Goal: Task Accomplishment & Management: Use online tool/utility

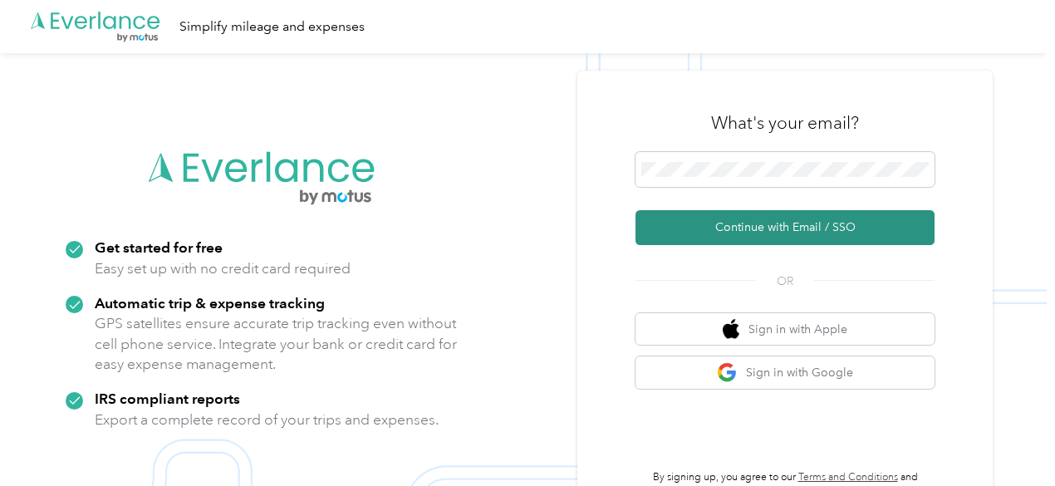
click at [785, 228] on button "Continue with Email / SSO" at bounding box center [784, 227] width 299 height 35
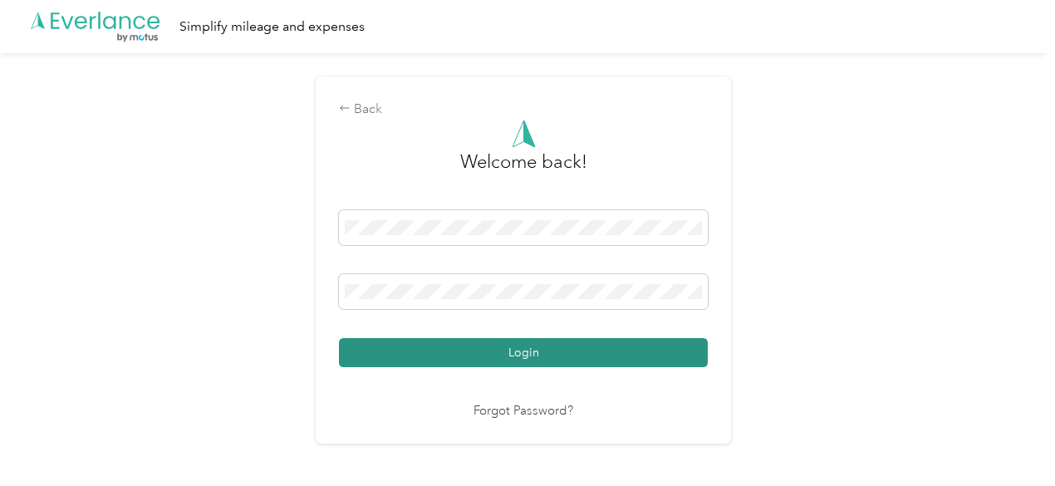
click at [511, 353] on button "Login" at bounding box center [523, 352] width 369 height 29
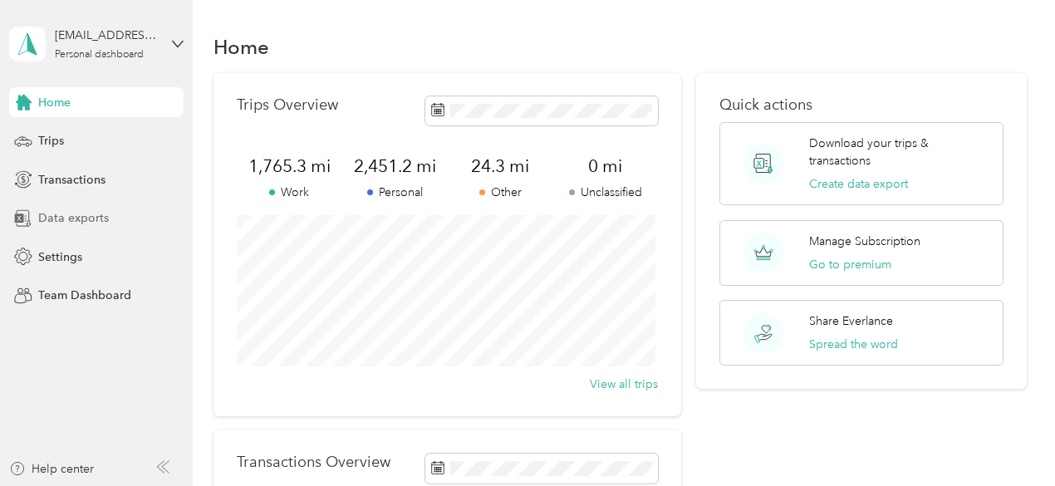
click at [95, 213] on span "Data exports" at bounding box center [73, 217] width 71 height 17
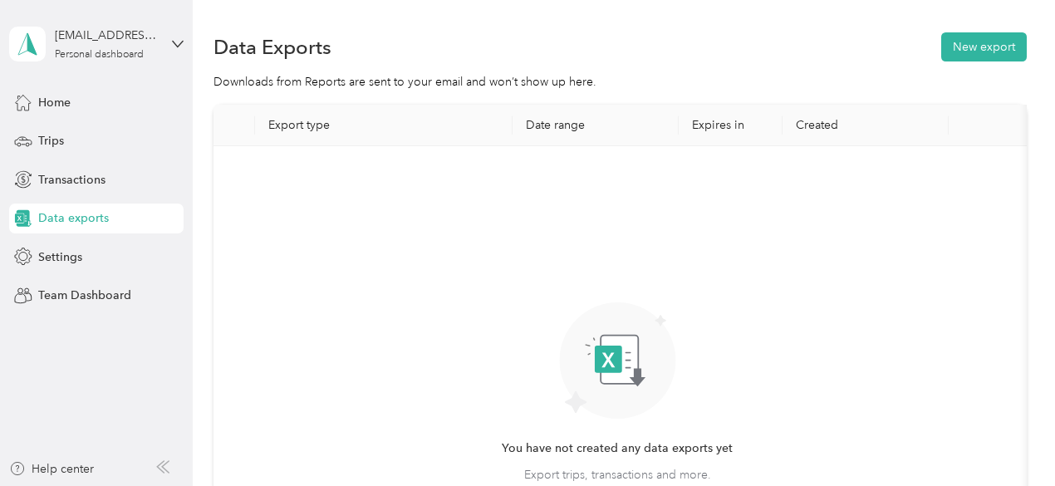
click at [565, 129] on th "Date range" at bounding box center [595, 126] width 166 height 42
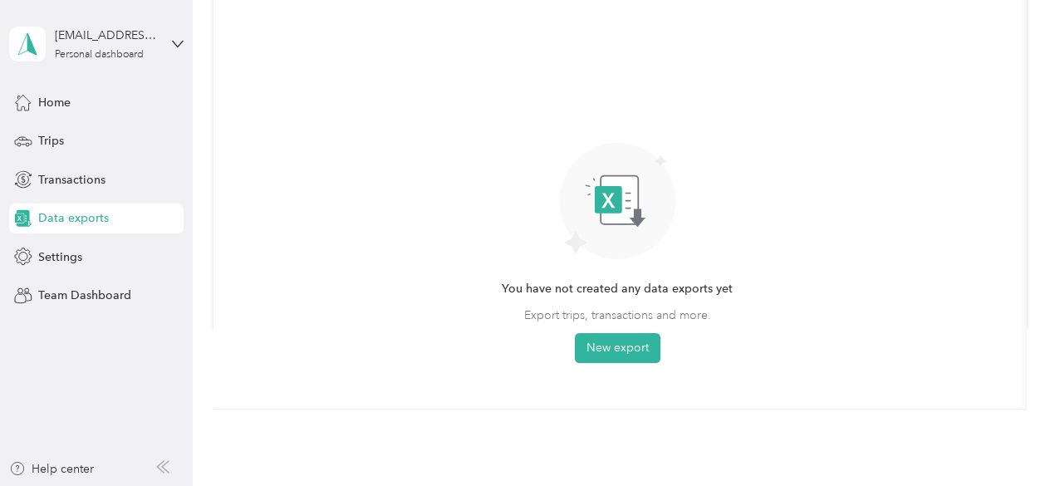
scroll to position [71, 0]
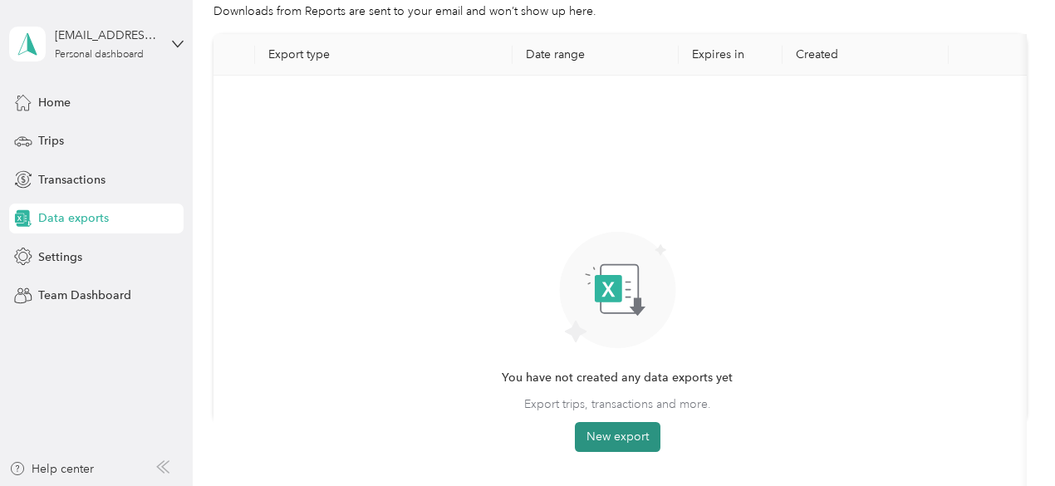
click at [619, 437] on button "New export" at bounding box center [618, 437] width 86 height 30
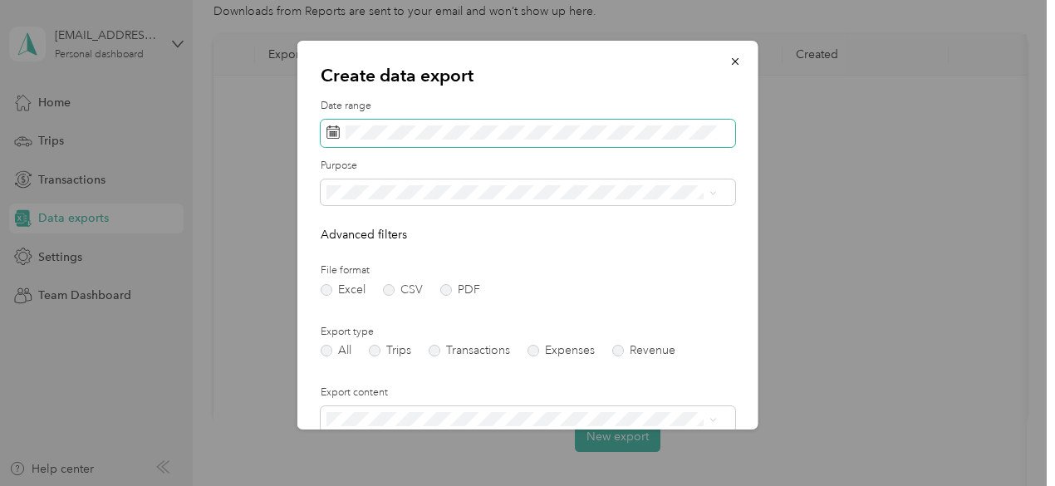
click at [624, 142] on span at bounding box center [528, 134] width 414 height 28
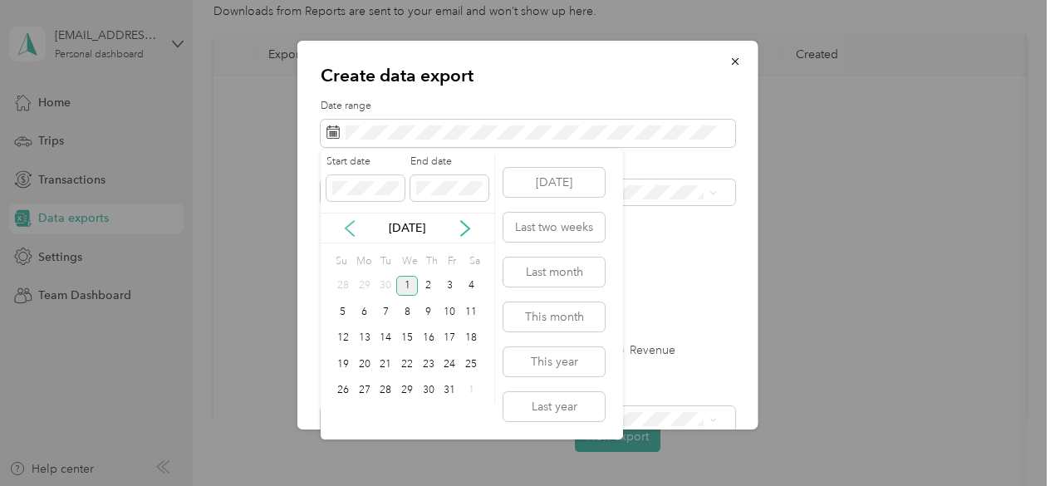
click at [345, 229] on icon at bounding box center [349, 228] width 8 height 15
click at [399, 229] on p "[DATE]" at bounding box center [407, 227] width 70 height 17
click at [368, 280] on div "1" at bounding box center [365, 286] width 22 height 21
click at [382, 388] on div "30" at bounding box center [385, 390] width 22 height 21
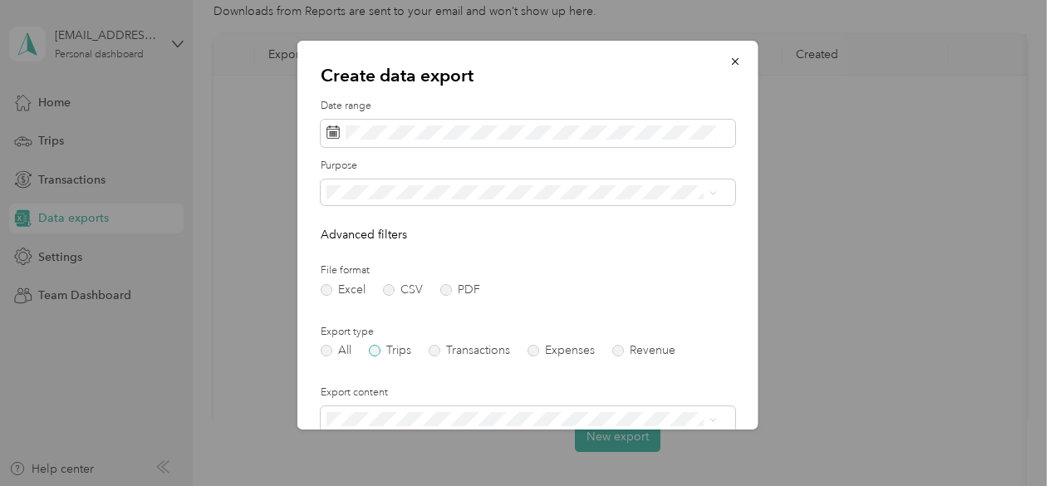
click at [376, 354] on label "Trips" at bounding box center [390, 351] width 42 height 12
click at [620, 247] on div "Work" at bounding box center [521, 248] width 379 height 17
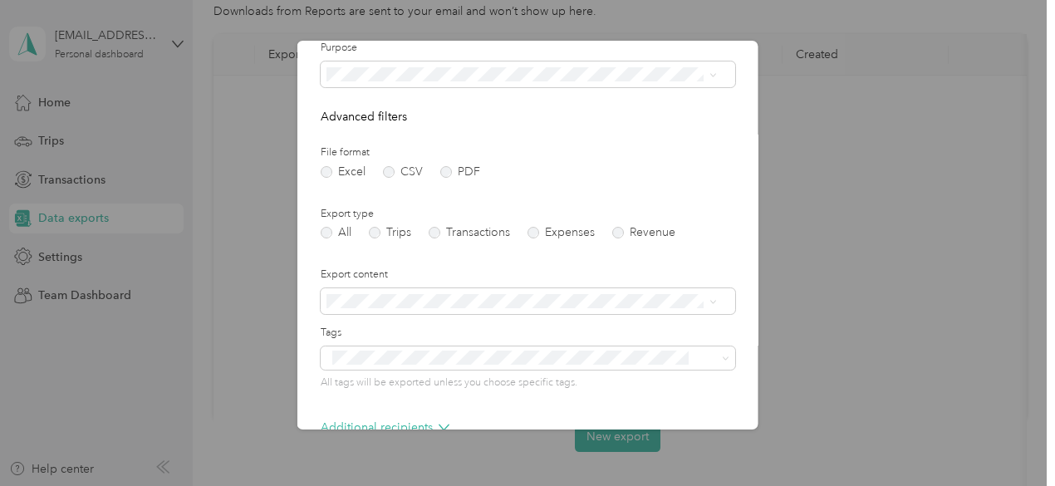
scroll to position [214, 0]
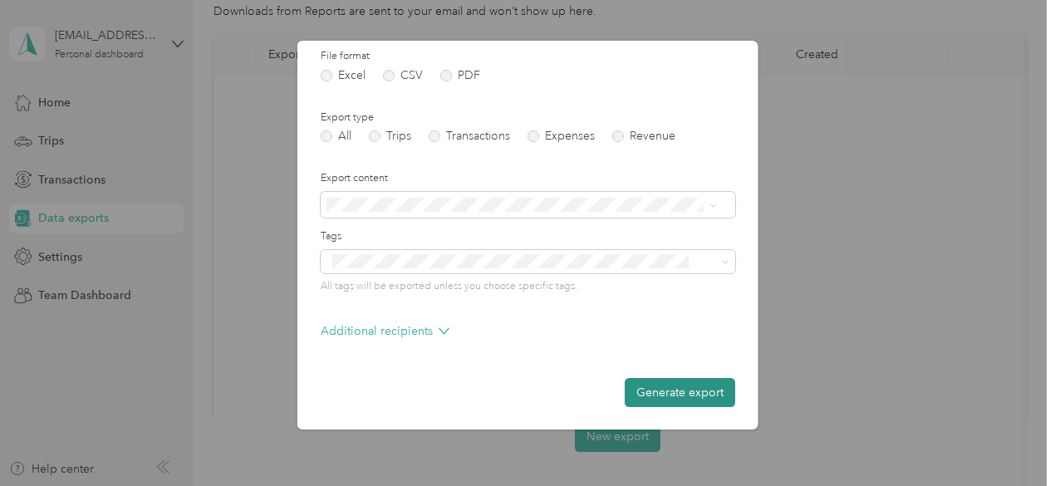
click at [673, 388] on button "Generate export" at bounding box center [679, 392] width 110 height 29
